Goal: Book appointment/travel/reservation

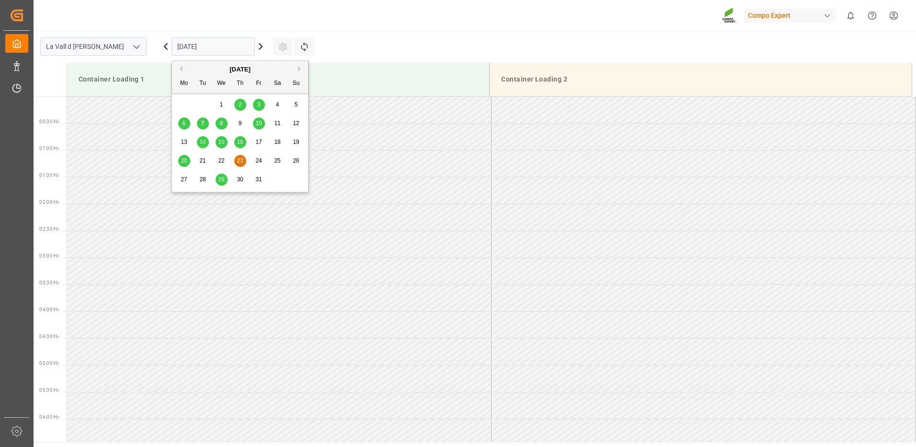
click at [215, 49] on input "[DATE]" at bounding box center [213, 46] width 83 height 18
click at [203, 121] on span "7" at bounding box center [202, 123] width 3 height 7
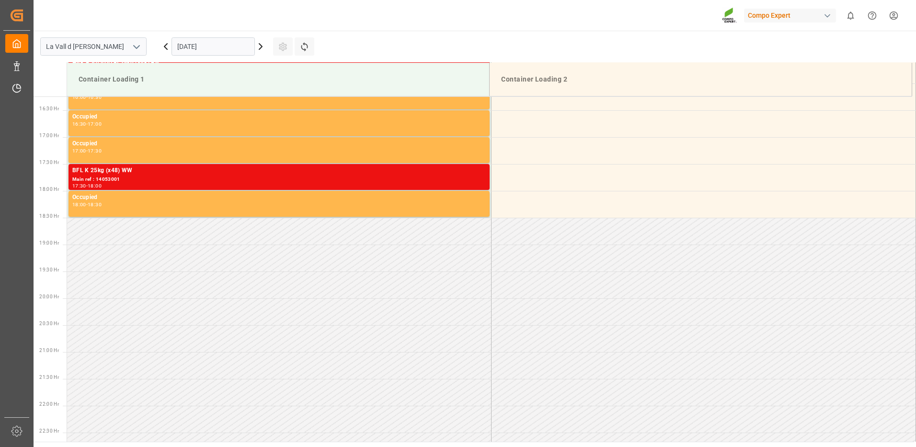
scroll to position [728, 0]
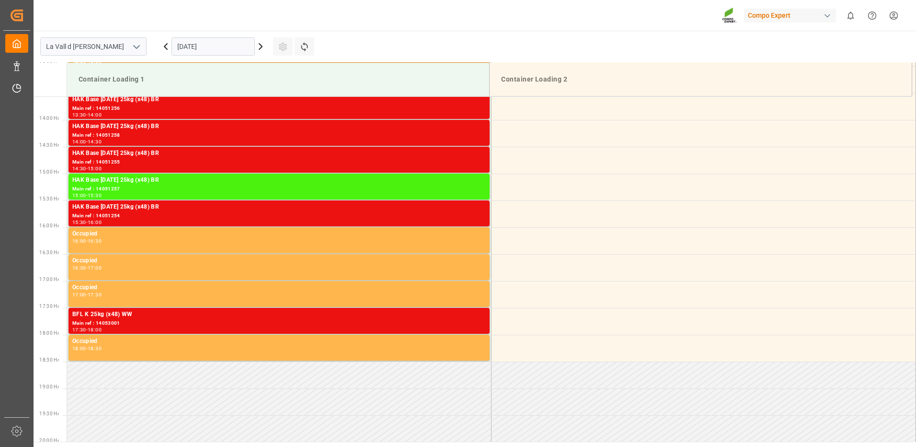
click at [220, 45] on input "[DATE]" at bounding box center [213, 46] width 83 height 18
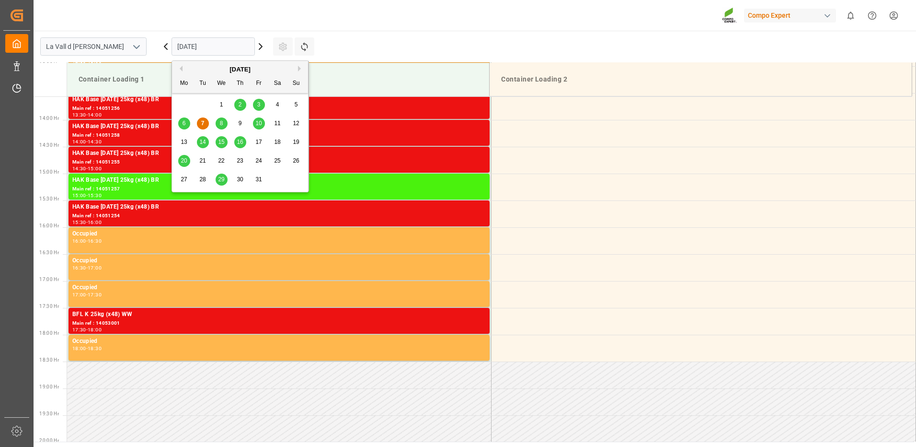
click at [223, 125] on span "8" at bounding box center [221, 123] width 3 height 7
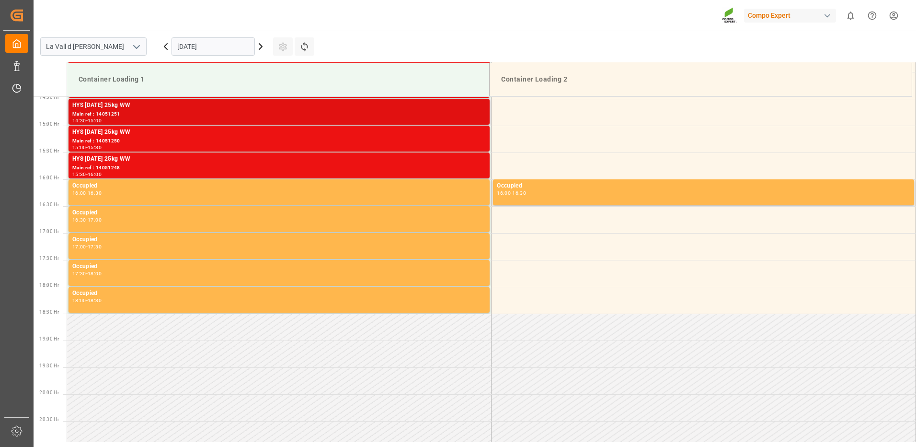
scroll to position [824, 0]
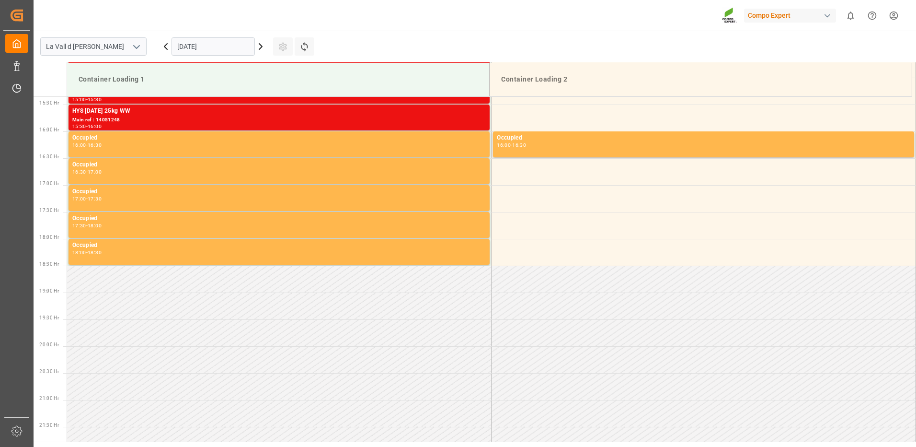
click at [226, 47] on input "[DATE]" at bounding box center [213, 46] width 83 height 18
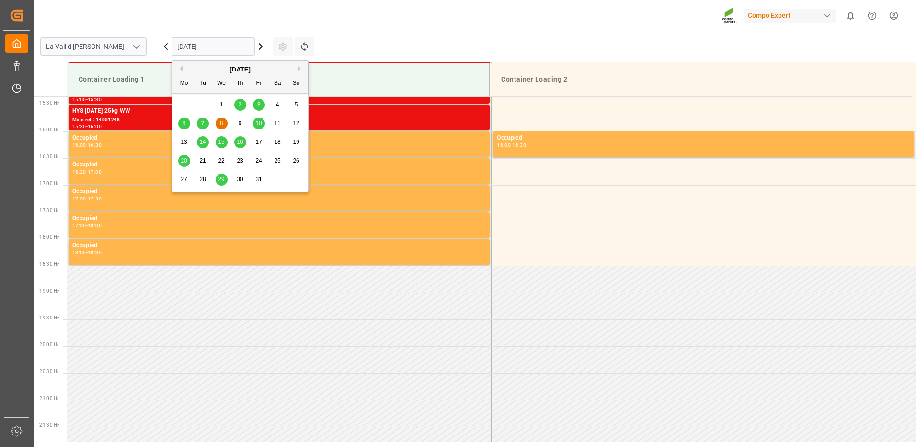
click at [260, 124] on span "10" at bounding box center [258, 123] width 6 height 7
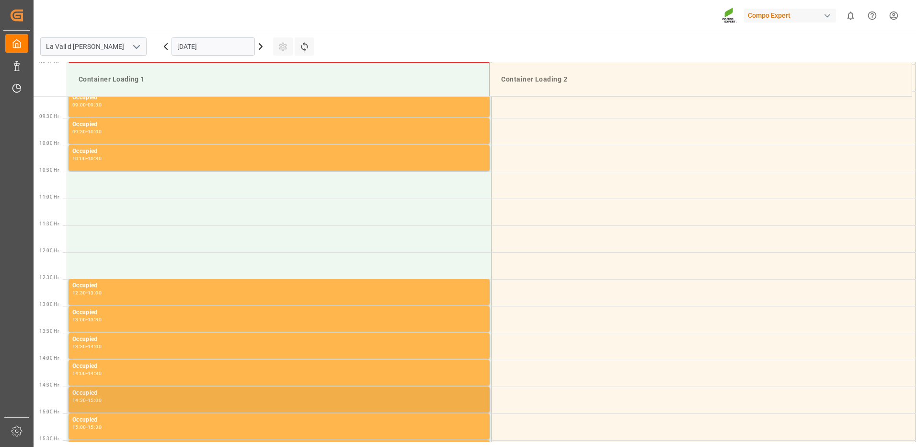
scroll to position [440, 0]
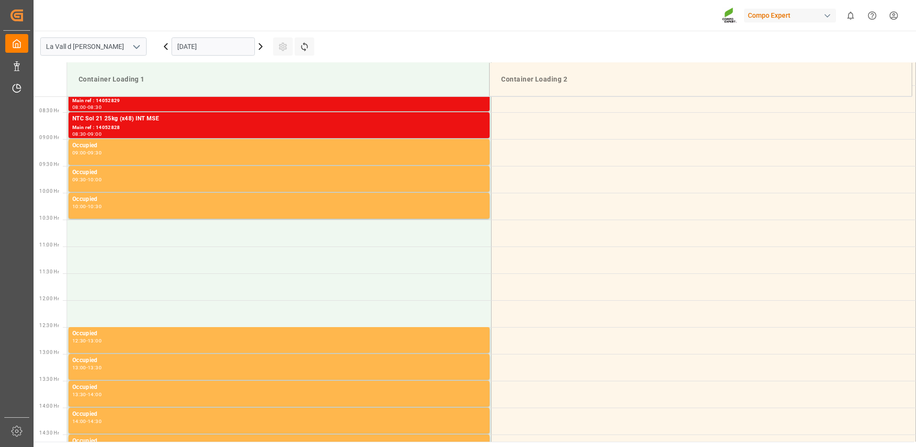
click at [187, 47] on input "[DATE]" at bounding box center [213, 46] width 83 height 18
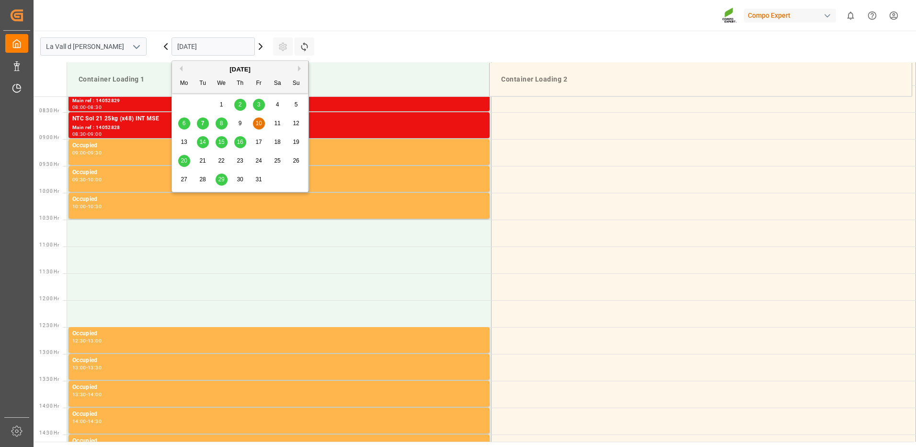
click at [223, 127] on div "8" at bounding box center [222, 124] width 12 height 12
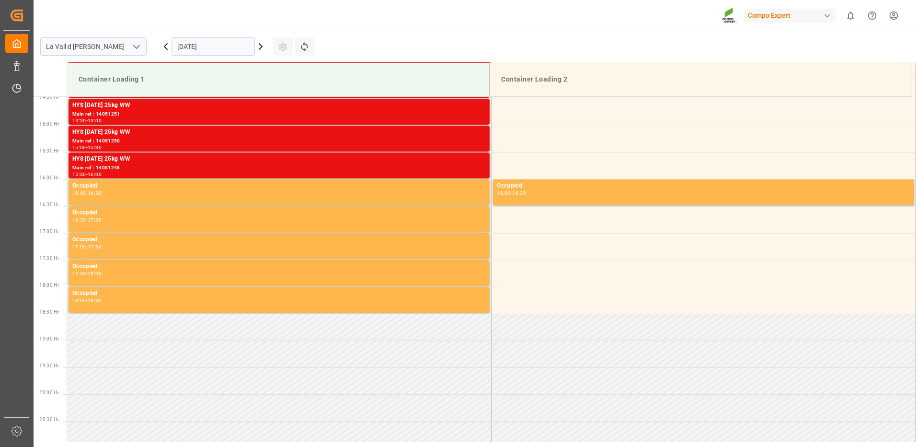
scroll to position [536, 0]
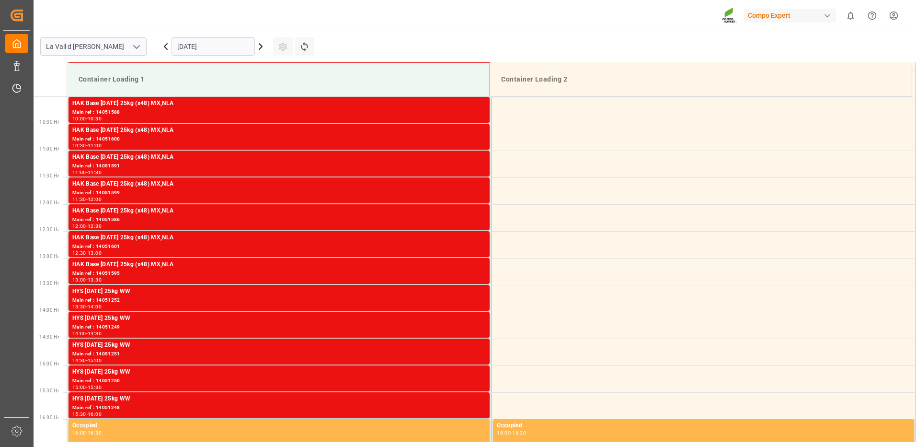
click at [191, 49] on input "[DATE]" at bounding box center [213, 46] width 83 height 18
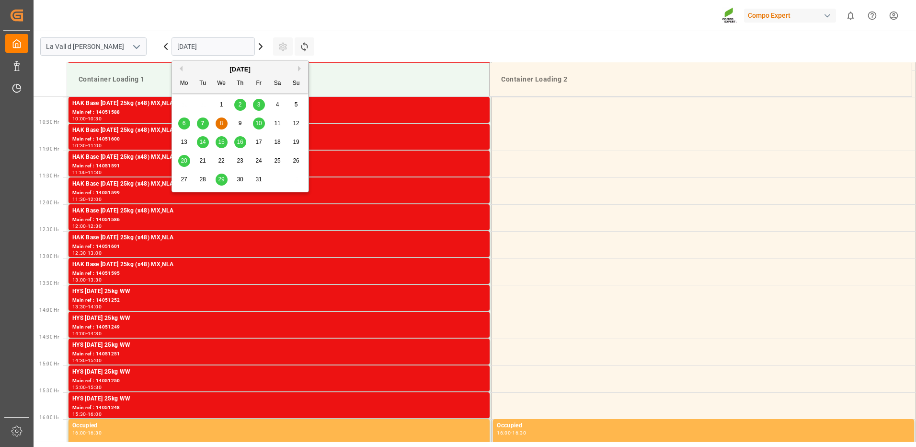
click at [203, 123] on span "7" at bounding box center [202, 123] width 3 height 7
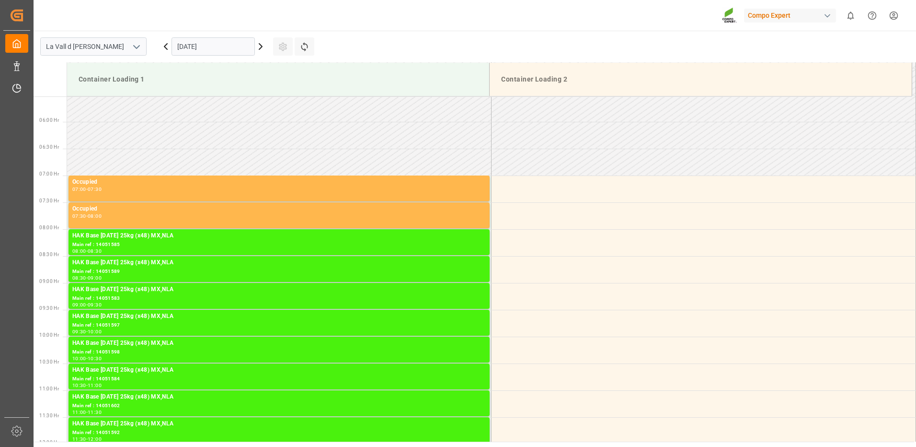
scroll to position [249, 0]
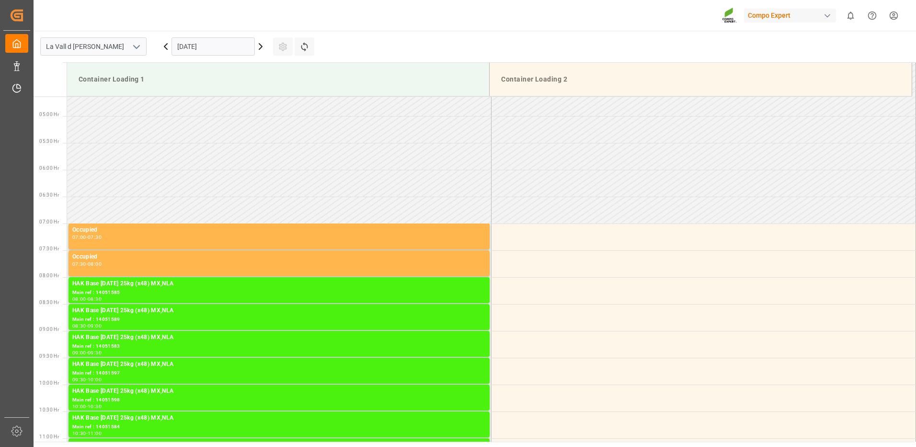
click at [208, 44] on input "[DATE]" at bounding box center [213, 46] width 83 height 18
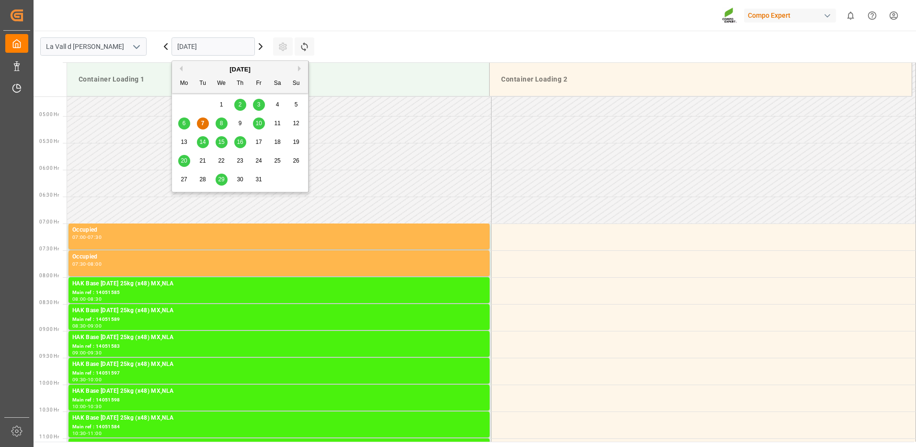
click at [220, 123] on div "8" at bounding box center [222, 124] width 12 height 12
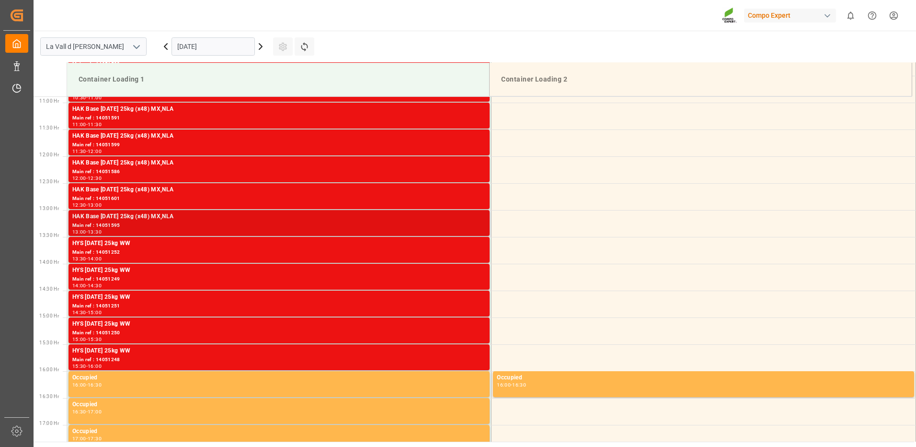
scroll to position [728, 0]
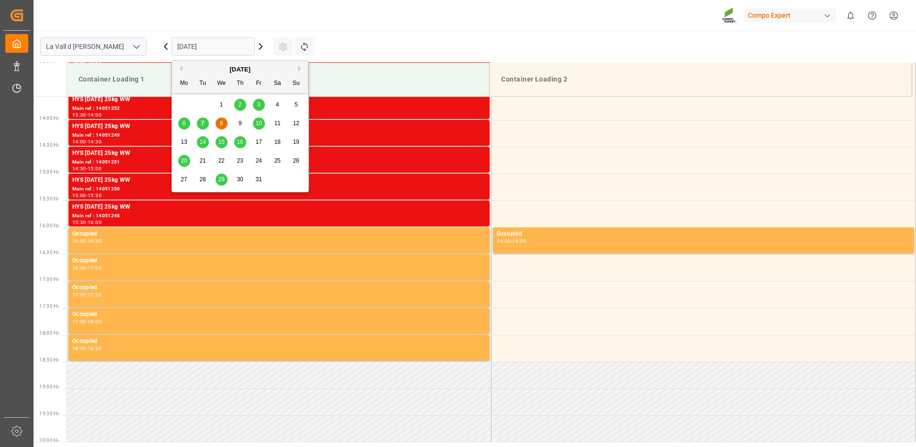
click at [232, 53] on input "[DATE]" at bounding box center [213, 46] width 83 height 18
click at [202, 127] on div "7" at bounding box center [203, 124] width 12 height 12
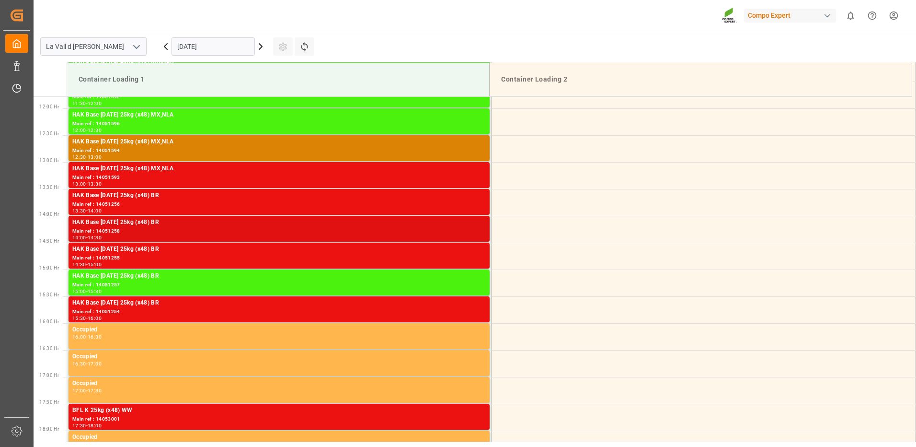
scroll to position [680, 0]
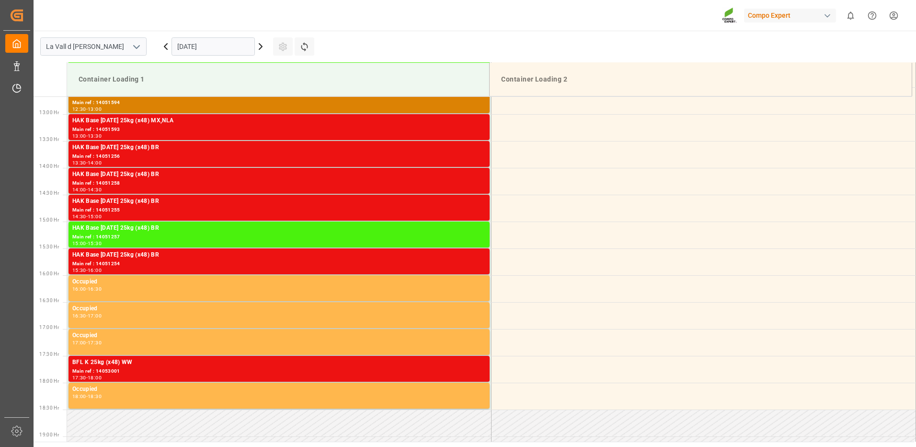
click at [190, 50] on input "[DATE]" at bounding box center [213, 46] width 83 height 18
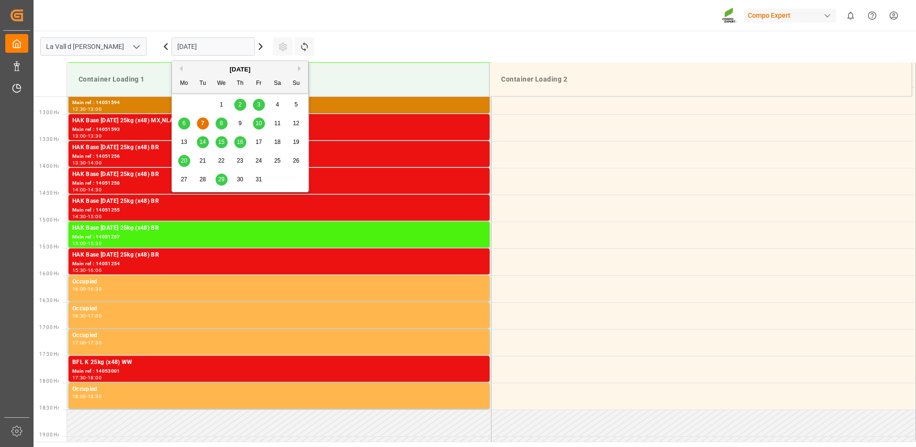
click at [220, 127] on div "8" at bounding box center [222, 124] width 12 height 12
